Goal: Book appointment/travel/reservation

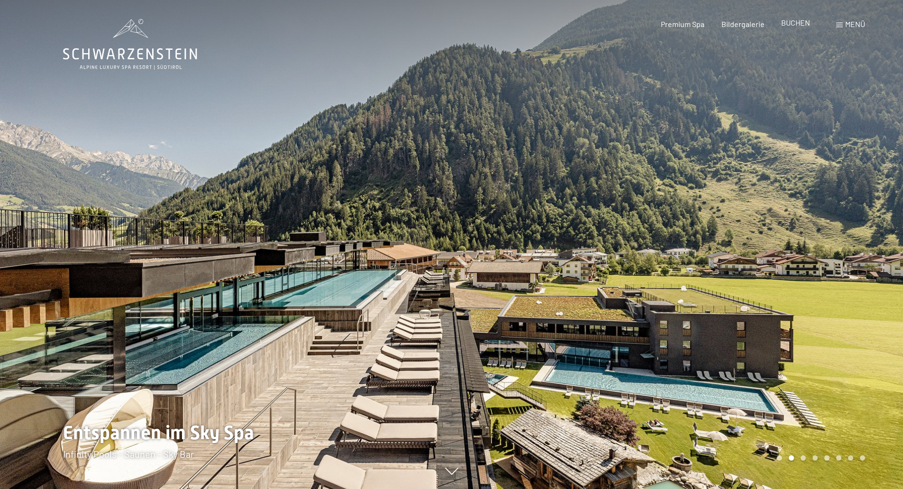
click at [791, 27] on div "BUCHEN" at bounding box center [795, 23] width 29 height 10
click at [790, 20] on span "BUCHEN" at bounding box center [795, 22] width 29 height 9
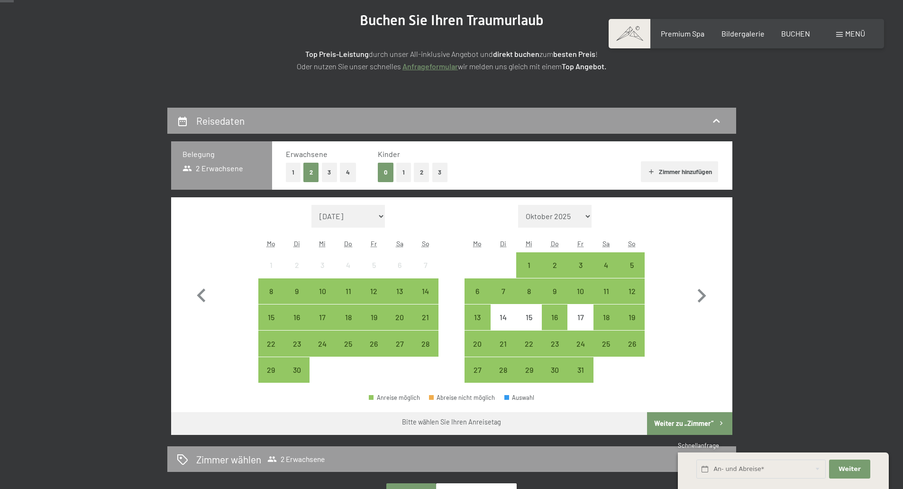
scroll to position [142, 0]
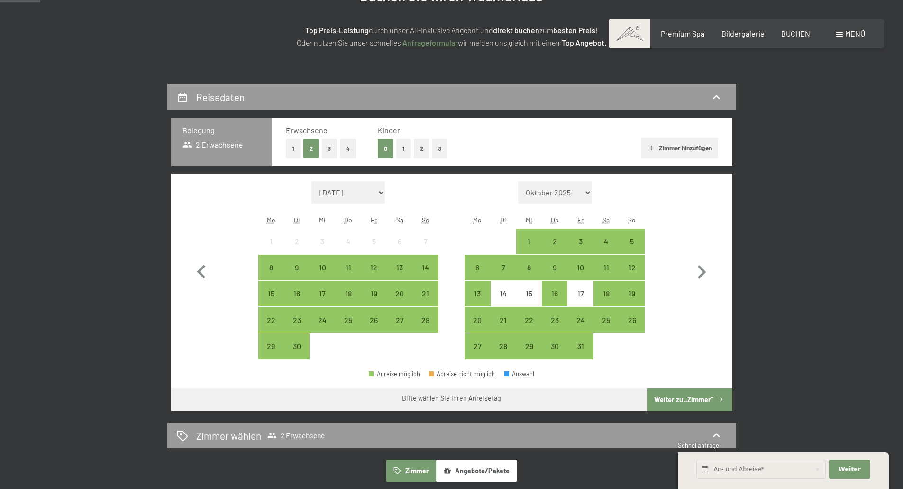
click at [586, 191] on select "Oktober 2025 [DATE] Dezember 2025 Januar 2026 Februar 2026 März 2026 [DATE] Mai…" at bounding box center [555, 192] width 74 height 23
select select "[DATE]"
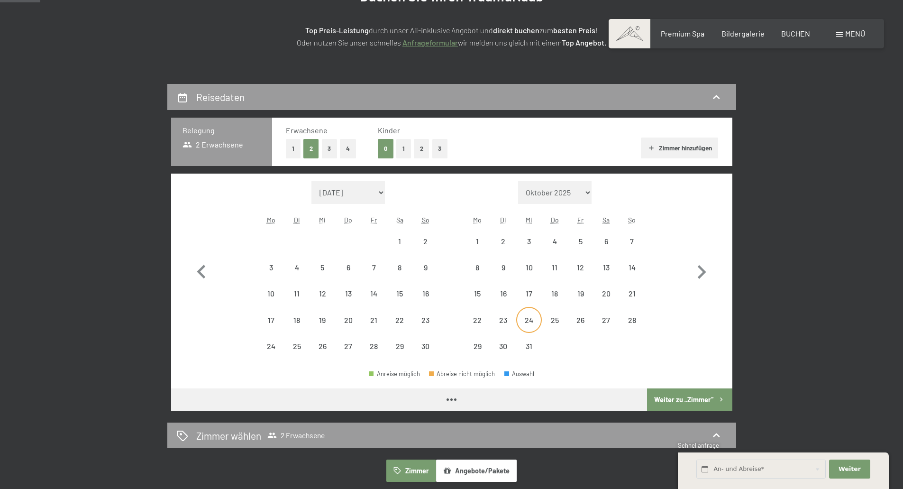
select select "[DATE]"
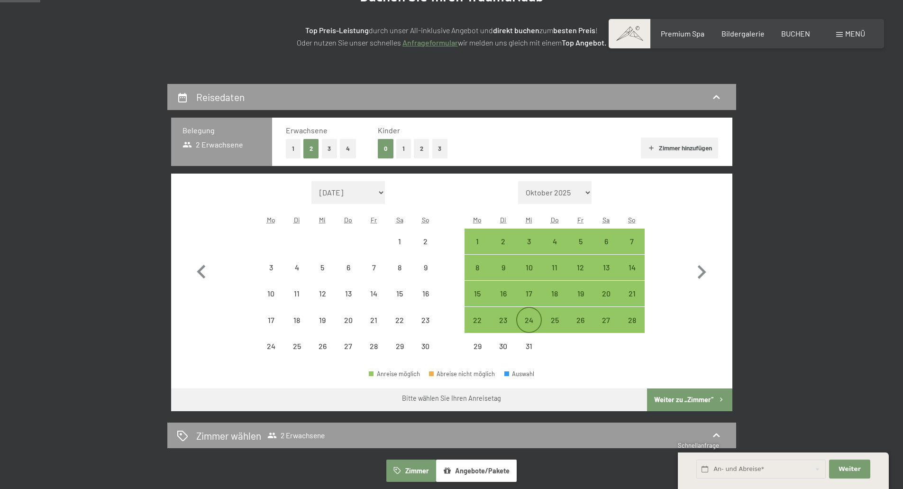
select select "[DATE]"
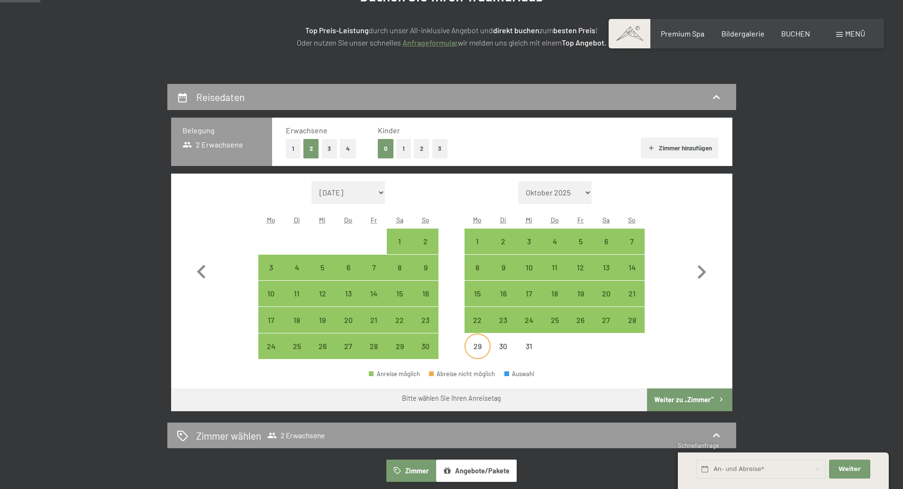
click at [477, 347] on div "29" at bounding box center [477, 354] width 24 height 24
select select "[DATE]"
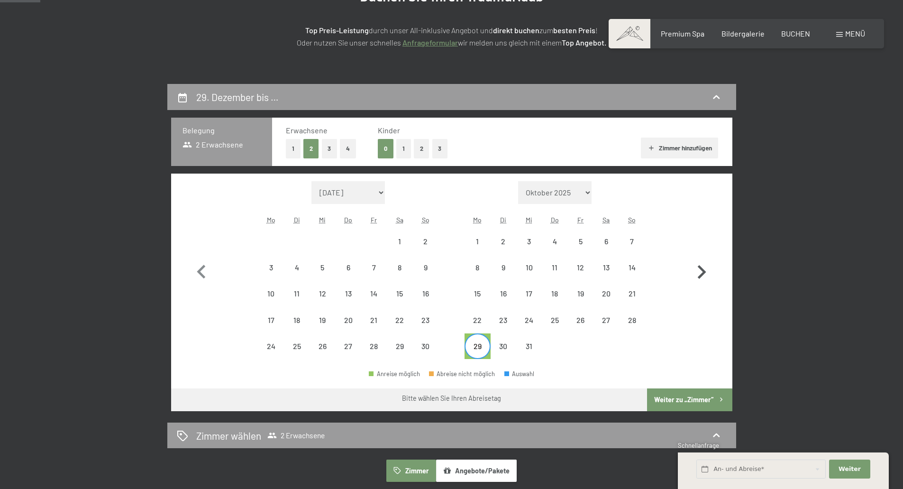
click at [702, 272] on icon "button" at bounding box center [701, 271] width 27 height 27
select select "[DATE]"
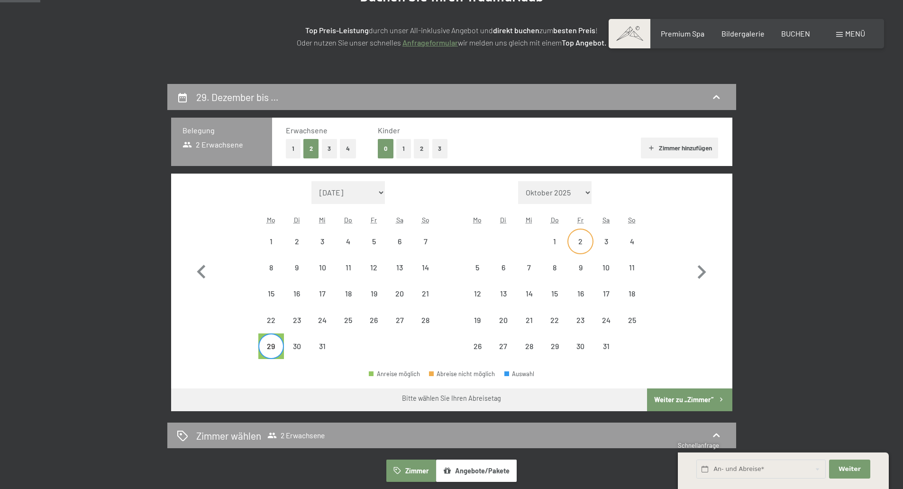
click at [585, 247] on div "2" at bounding box center [580, 249] width 24 height 24
select select "[DATE]"
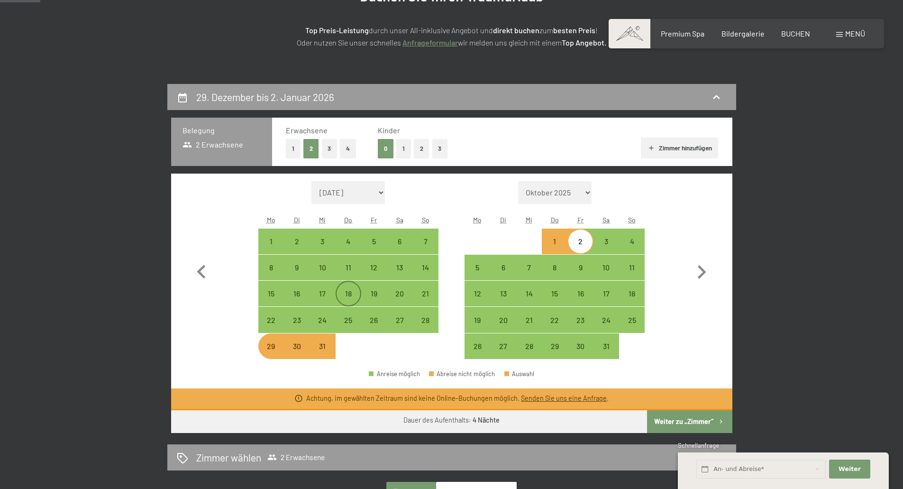
click at [341, 290] on div "18" at bounding box center [348, 302] width 24 height 24
select select "[DATE]"
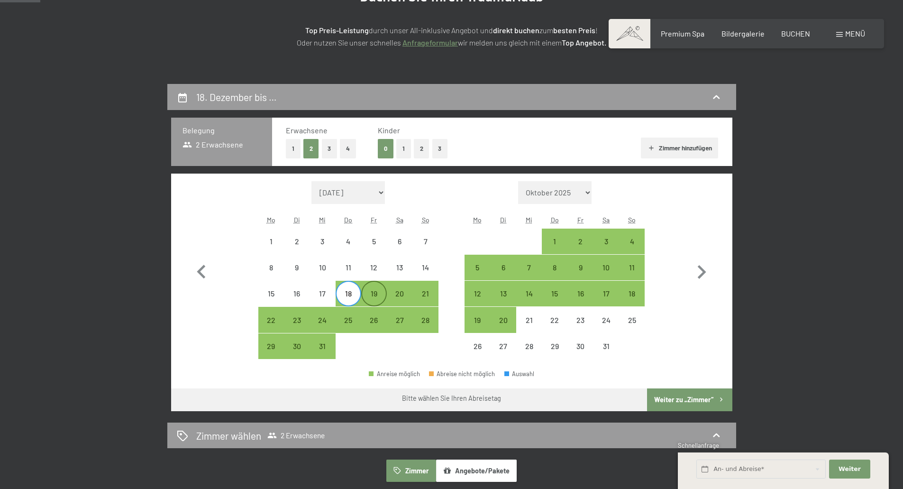
click at [380, 300] on div "19" at bounding box center [374, 302] width 24 height 24
select select "[DATE]"
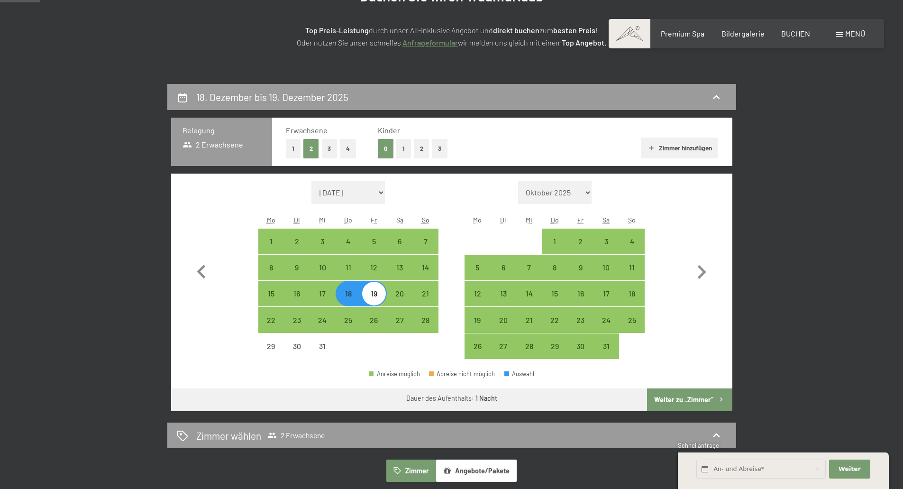
click at [376, 294] on div "19" at bounding box center [374, 302] width 24 height 24
select select "[DATE]"
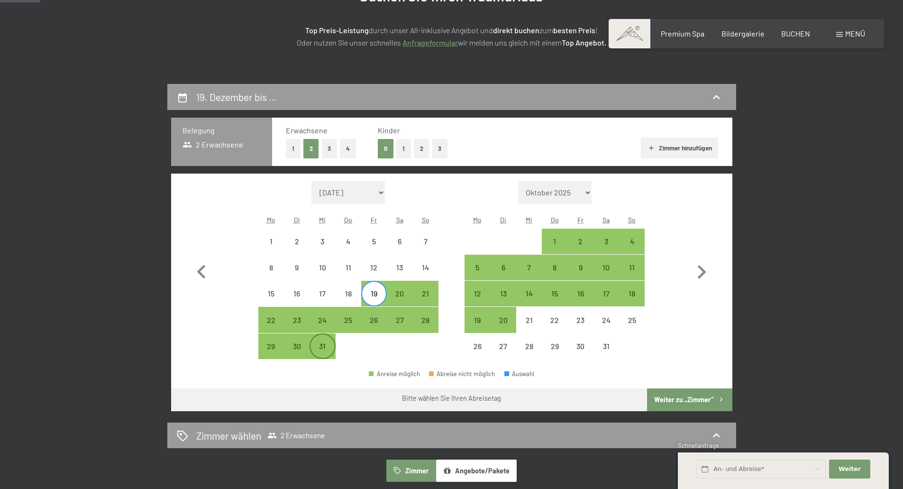
click at [319, 351] on div "31" at bounding box center [322, 354] width 24 height 24
select select "[DATE]"
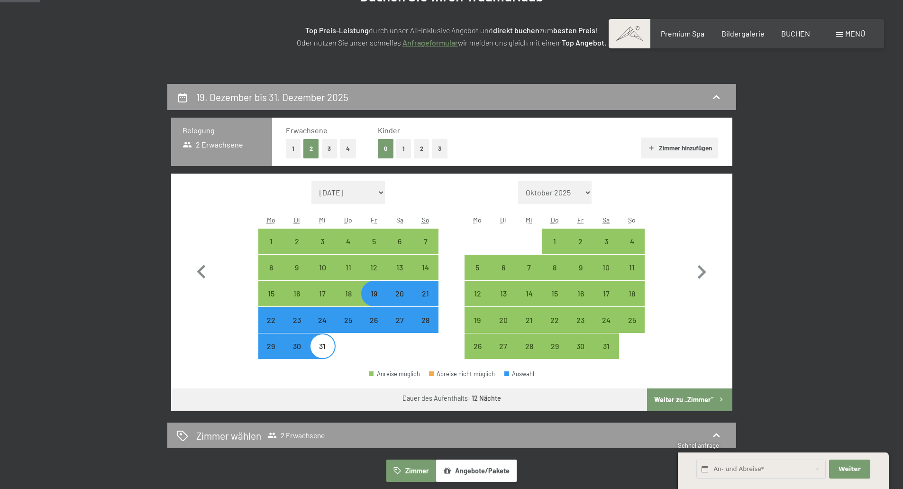
click at [321, 347] on div "31" at bounding box center [322, 354] width 24 height 24
select select "[DATE]"
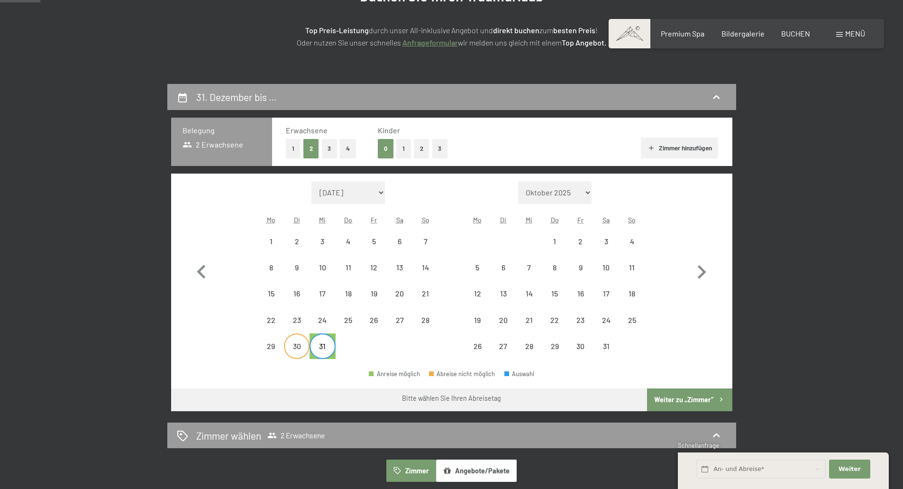
click at [300, 348] on div "30" at bounding box center [297, 354] width 24 height 24
select select "[DATE]"
click at [572, 245] on div "2" at bounding box center [580, 249] width 24 height 24
select select "[DATE]"
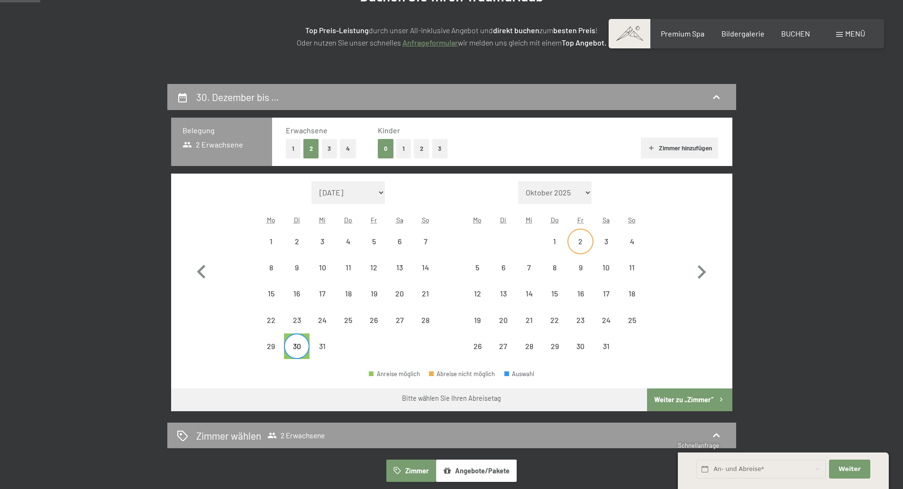
select select "[DATE]"
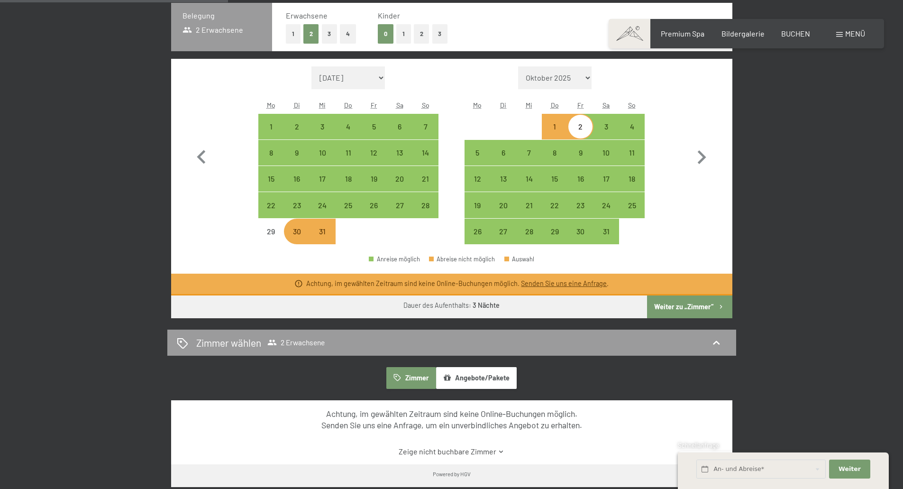
scroll to position [284, 0]
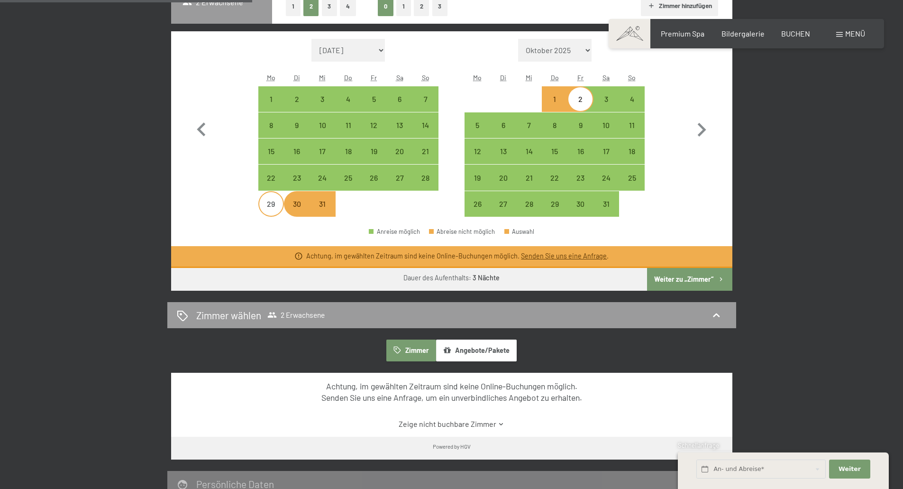
click at [274, 209] on div "29" at bounding box center [271, 212] width 24 height 24
select select "[DATE]"
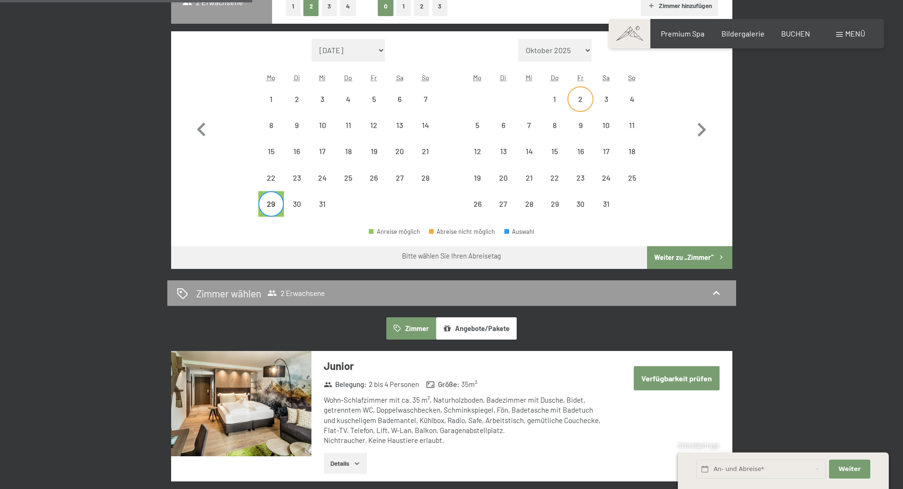
click at [574, 98] on div "2" at bounding box center [580, 107] width 24 height 24
select select "[DATE]"
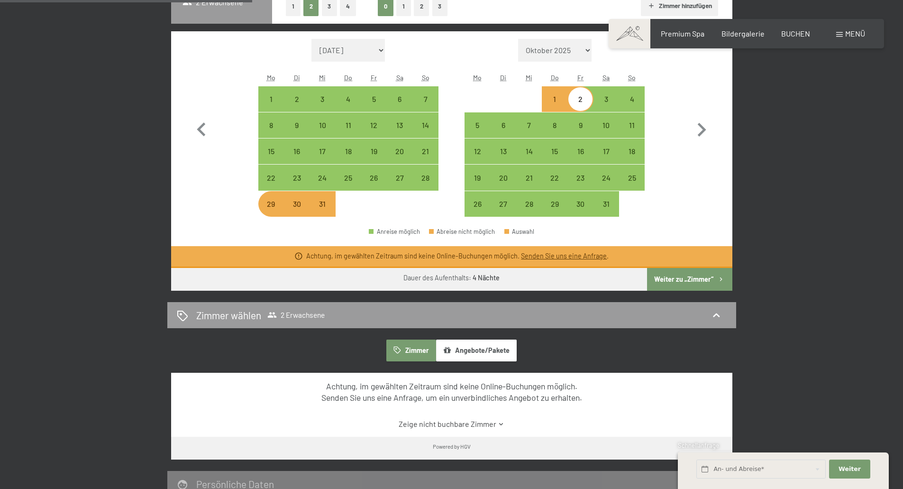
click at [588, 252] on link "Senden Sie uns eine Anfrage" at bounding box center [564, 256] width 86 height 8
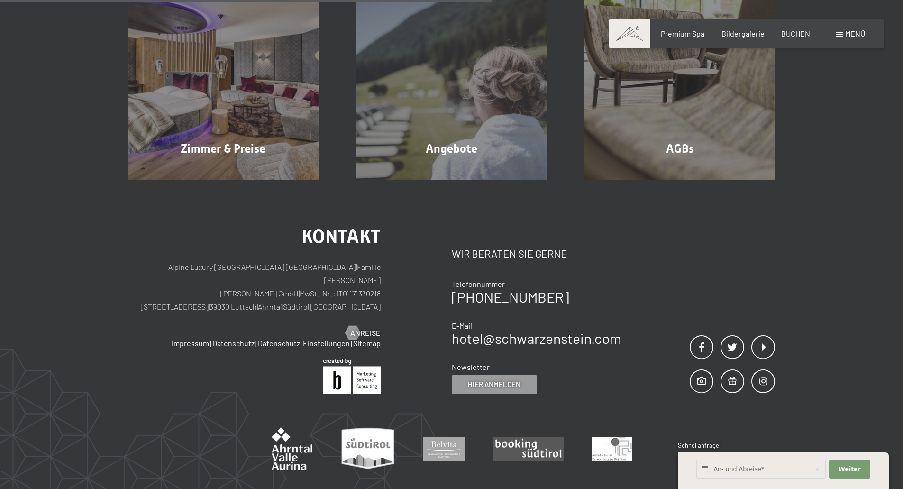
scroll to position [226, 0]
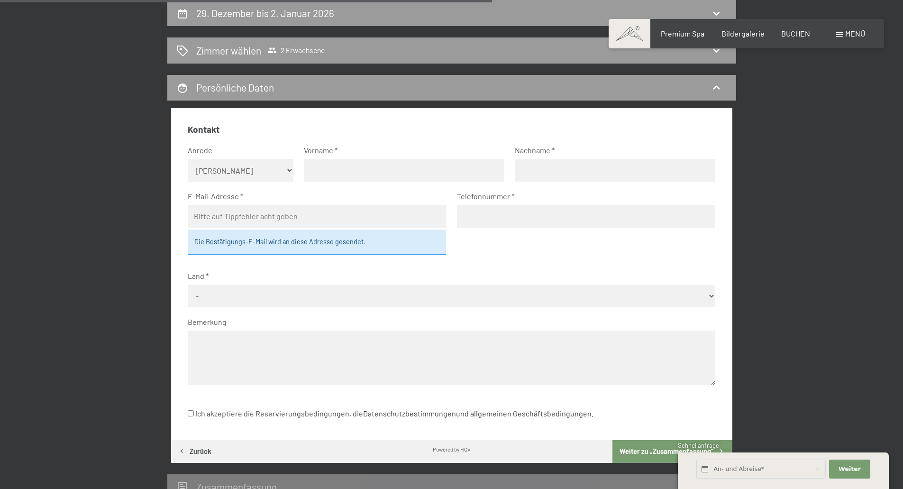
click at [259, 169] on select "Keine Angabe Frau [PERSON_NAME]" at bounding box center [241, 170] width 106 height 23
select select "m"
click at [188, 159] on select "Keine Angabe Frau [PERSON_NAME]" at bounding box center [241, 170] width 106 height 23
click at [348, 173] on input "text" at bounding box center [404, 170] width 200 height 23
type input "[PERSON_NAME]"
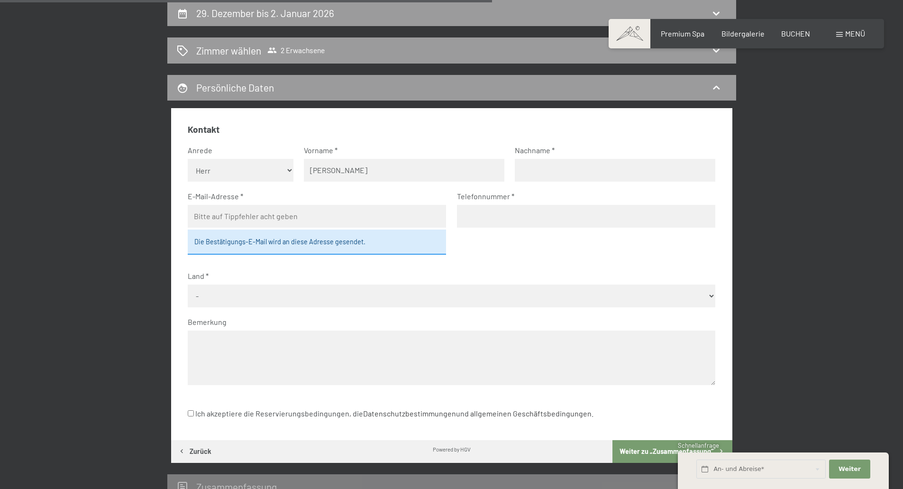
click at [537, 167] on input "text" at bounding box center [615, 170] width 200 height 23
type input "Gerweck"
click at [317, 209] on input "email" at bounding box center [317, 216] width 258 height 23
type input "[PERSON_NAME][EMAIL_ADDRESS][DOMAIN_NAME]"
click at [487, 218] on input "tel" at bounding box center [586, 216] width 258 height 23
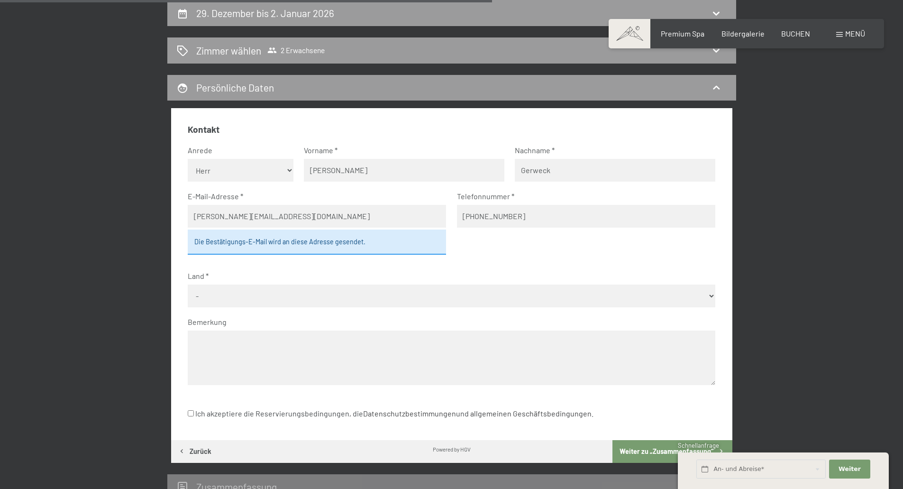
type input "[PHONE_NUMBER]"
click at [402, 299] on select "- [GEOGRAPHIC_DATA] [GEOGRAPHIC_DATA] [GEOGRAPHIC_DATA] [GEOGRAPHIC_DATA] [GEOG…" at bounding box center [451, 295] width 527 height 23
select select "DEU"
click at [188, 284] on select "- [GEOGRAPHIC_DATA] [GEOGRAPHIC_DATA] [GEOGRAPHIC_DATA] [GEOGRAPHIC_DATA] [GEOG…" at bounding box center [451, 295] width 527 height 23
click at [326, 56] on div "Zimmer wählen 2 Erwachsene" at bounding box center [452, 51] width 550 height 14
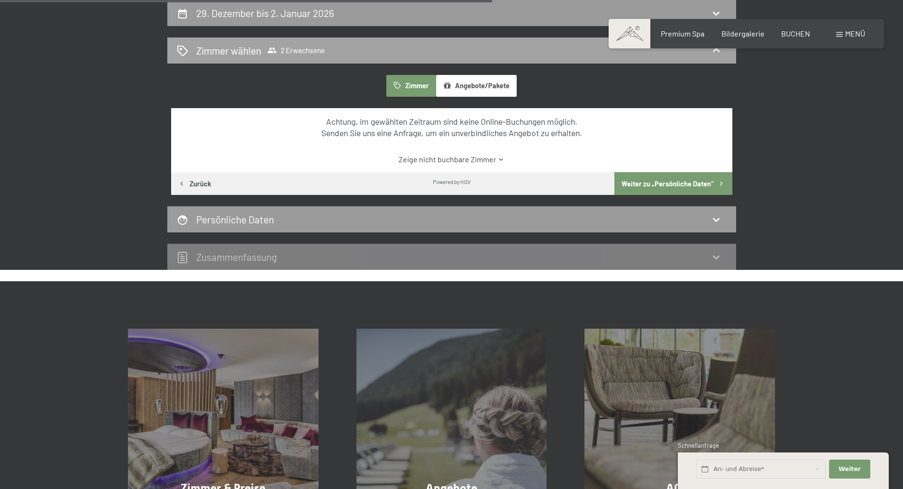
click at [567, 53] on div "Zimmer wählen 2 Erwachsene" at bounding box center [452, 51] width 550 height 14
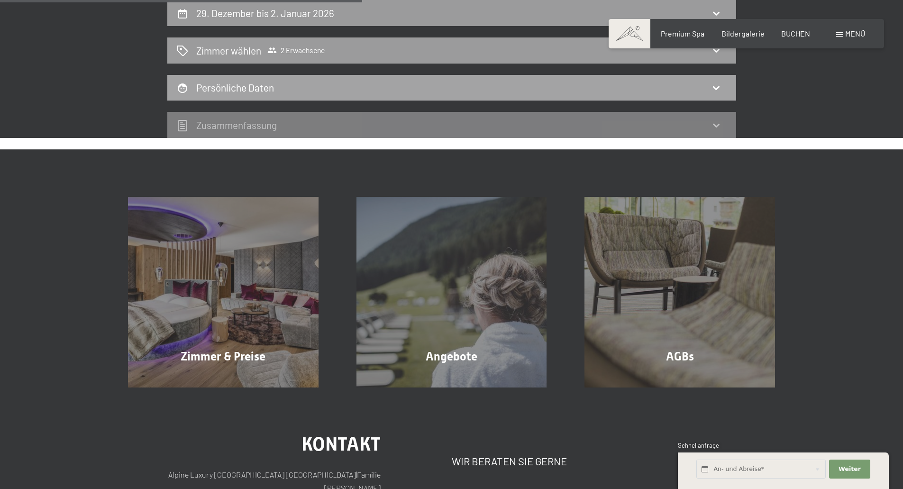
click at [690, 86] on div "Persönliche Daten" at bounding box center [452, 88] width 550 height 14
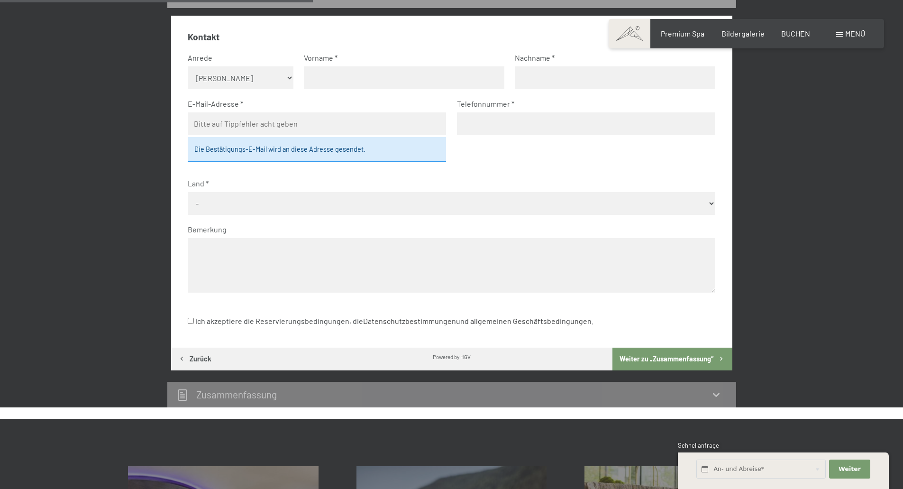
scroll to position [321, 0]
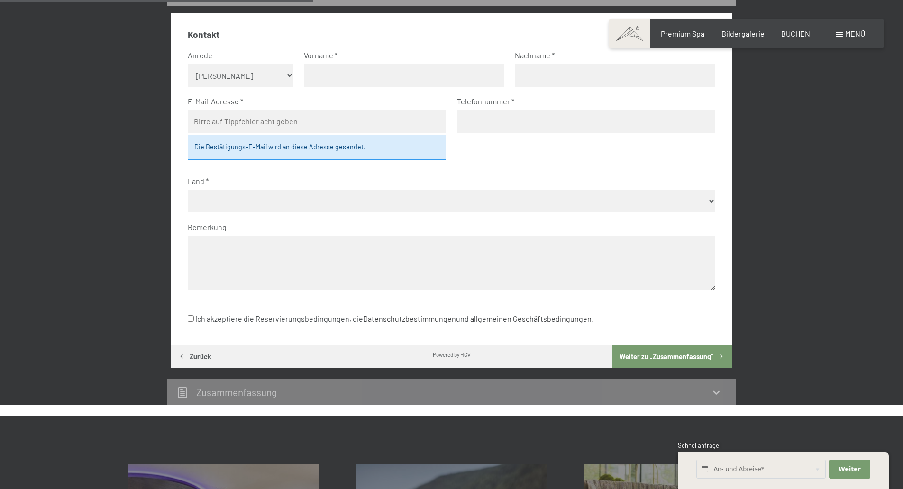
click at [269, 206] on select "- [GEOGRAPHIC_DATA] [GEOGRAPHIC_DATA] [GEOGRAPHIC_DATA] [GEOGRAPHIC_DATA] [GEOG…" at bounding box center [451, 201] width 527 height 23
select select "DEU"
click at [188, 190] on select "- [GEOGRAPHIC_DATA] [GEOGRAPHIC_DATA] [GEOGRAPHIC_DATA] [GEOGRAPHIC_DATA] [GEOG…" at bounding box center [451, 201] width 527 height 23
click at [263, 251] on textarea at bounding box center [451, 263] width 527 height 55
type textarea "2 Erwachsene und 1 Baby im Alter von 1"
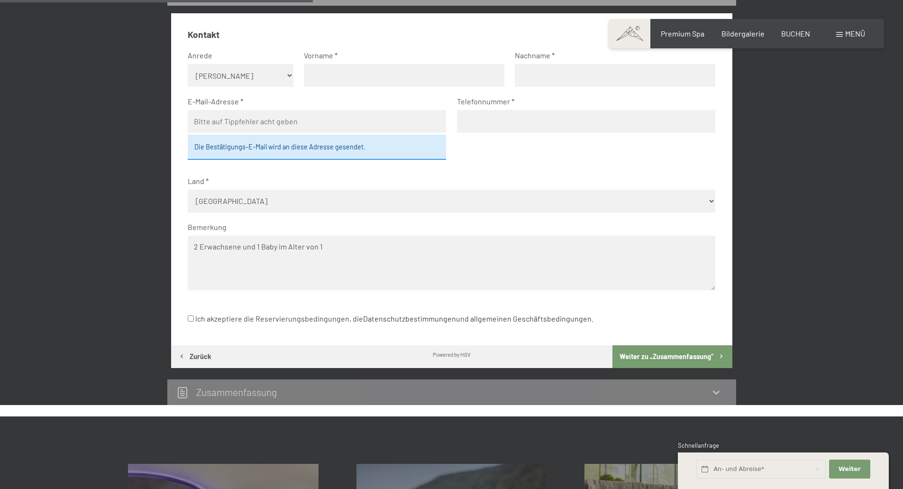
click at [253, 115] on input "email" at bounding box center [317, 121] width 258 height 23
type input "[PERSON_NAME][EMAIL_ADDRESS][DOMAIN_NAME]"
click at [248, 78] on select "Keine Angabe Frau [PERSON_NAME]" at bounding box center [241, 75] width 106 height 23
select select "m"
click at [188, 64] on select "Keine Angabe Frau [PERSON_NAME]" at bounding box center [241, 75] width 106 height 23
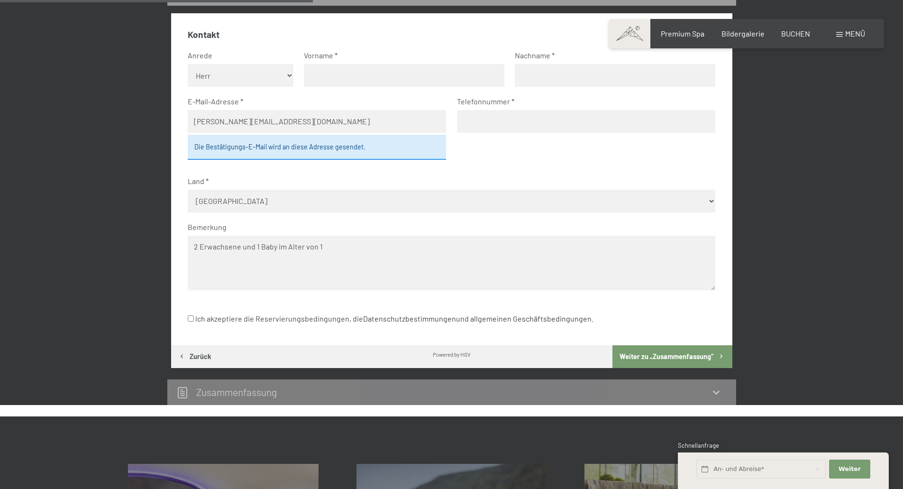
click at [327, 65] on input "text" at bounding box center [404, 75] width 200 height 23
type input "[PERSON_NAME]"
click at [581, 68] on input "text" at bounding box center [615, 75] width 200 height 23
type input "Gerweck"
click at [570, 126] on input "tel" at bounding box center [586, 121] width 258 height 23
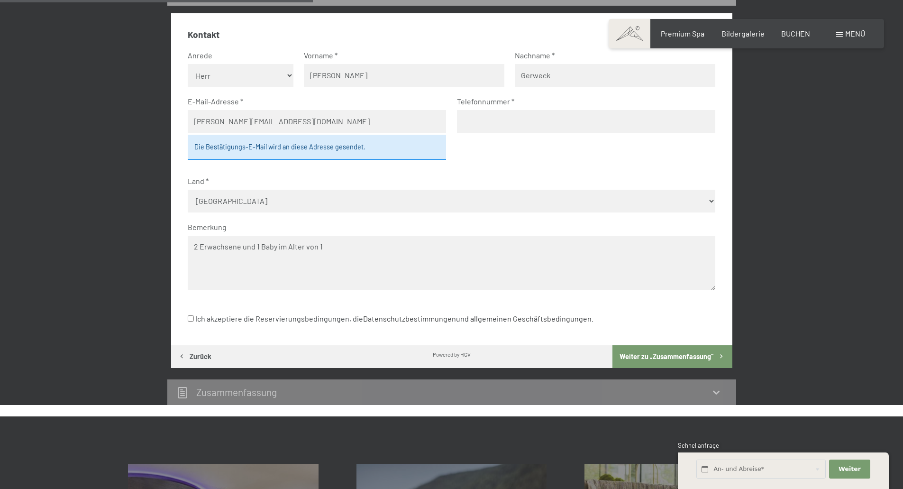
type input "[PHONE_NUMBER]"
click at [679, 356] on button "Weiter zu „Zusammen­fassung“" at bounding box center [671, 356] width 119 height 23
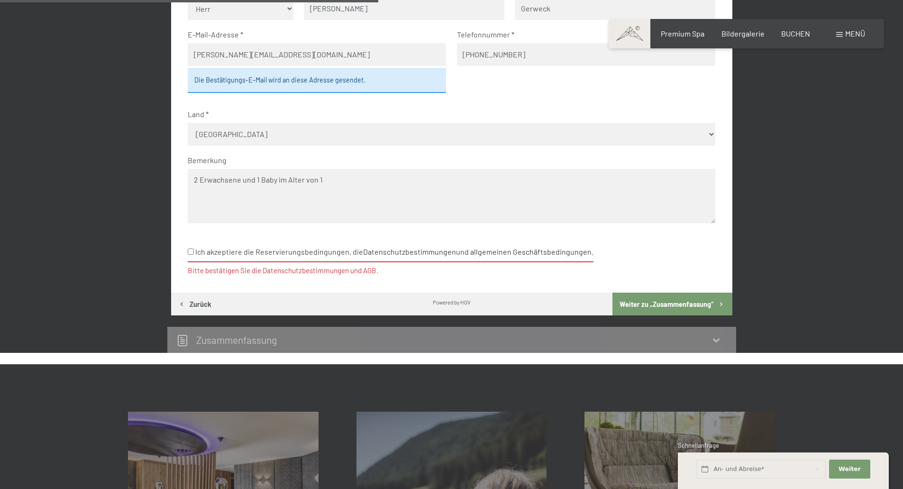
scroll to position [395, 0]
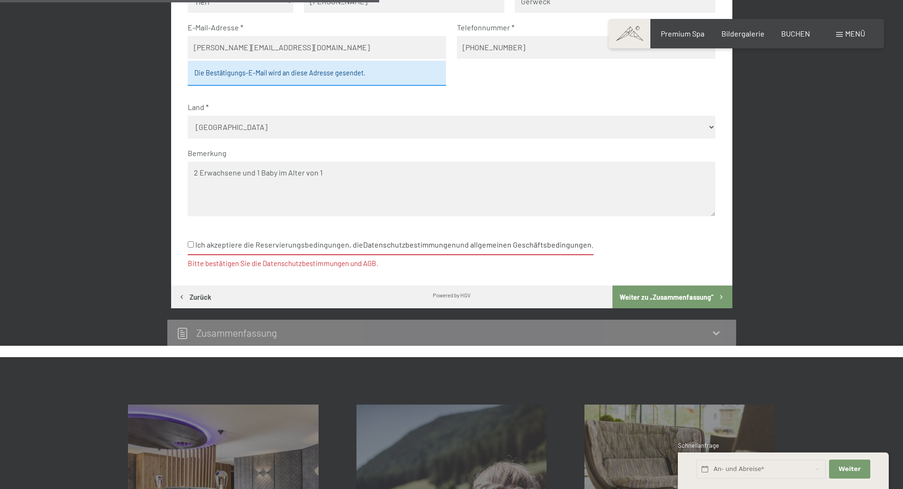
click at [188, 243] on div "Kontakt Anrede [PERSON_NAME] Frau [PERSON_NAME] Vorname [PERSON_NAME] Nachname …" at bounding box center [451, 112] width 561 height 346
click at [188, 243] on input "Ich akzeptiere die Reservierungsbedingungen, die Datenschutzbestimmungen und al…" at bounding box center [191, 244] width 6 height 6
checkbox input "true"
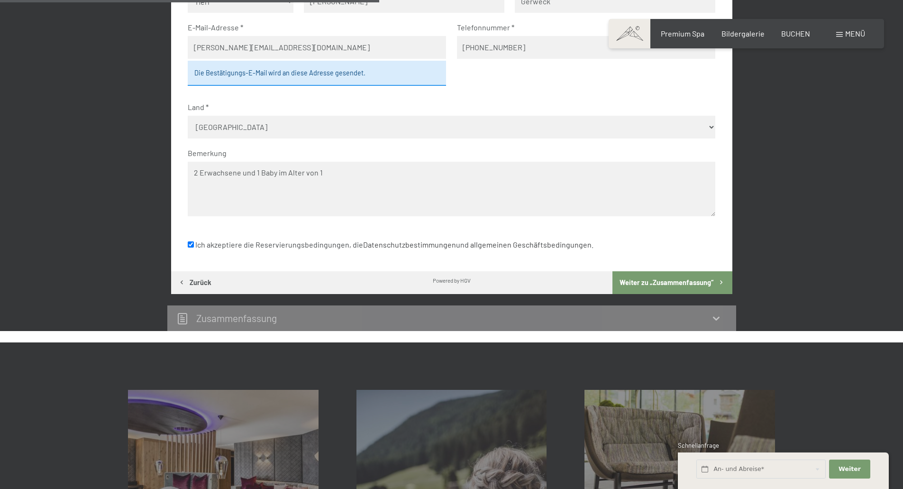
click at [679, 289] on button "Weiter zu „Zusammen­fassung“" at bounding box center [671, 282] width 119 height 23
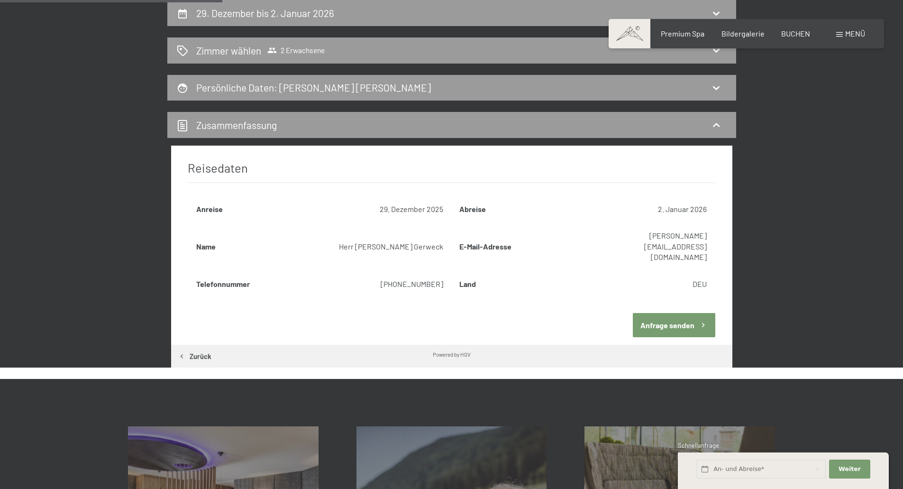
click at [676, 313] on button "Anfrage senden" at bounding box center [674, 325] width 82 height 24
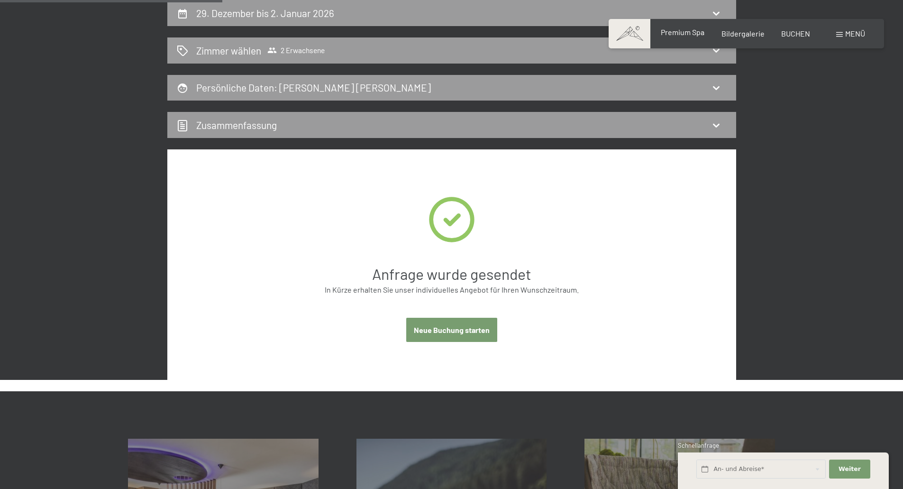
click at [696, 31] on span "Premium Spa" at bounding box center [683, 31] width 44 height 9
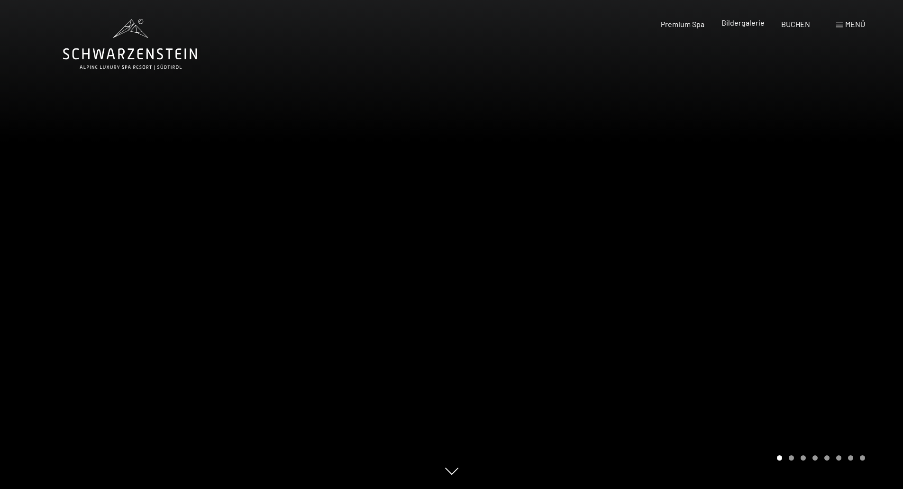
click at [741, 29] on div "Premium Spa Bildergalerie BUCHEN" at bounding box center [726, 24] width 199 height 10
click at [742, 25] on span "Bildergalerie" at bounding box center [742, 22] width 43 height 9
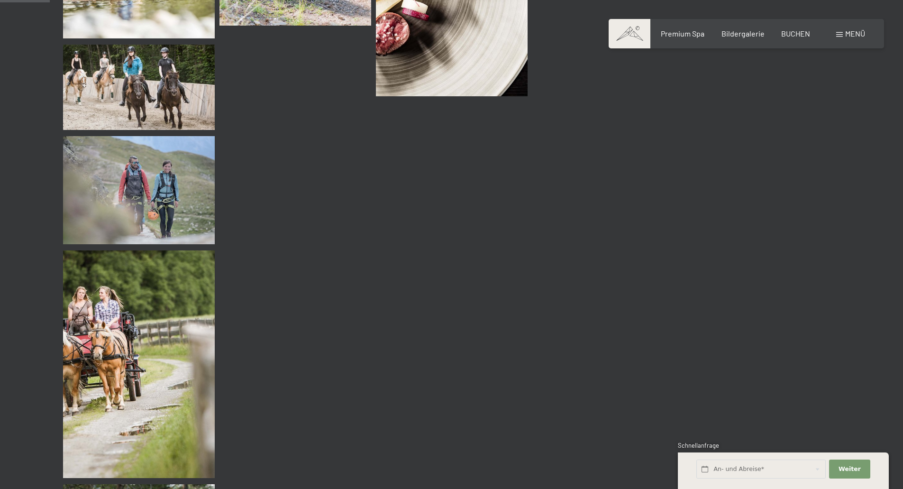
scroll to position [1043, 0]
